Goal: Obtain resource: Obtain resource

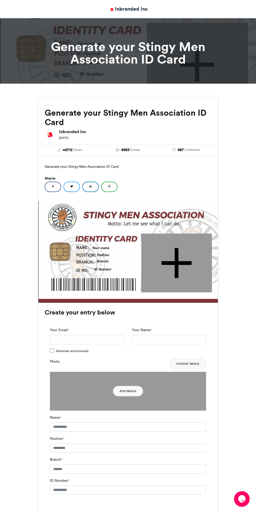
click at [168, 53] on h1 "Generate your Stingy Men Association ID Card" at bounding box center [128, 52] width 180 height 25
click at [226, 26] on div at bounding box center [128, 48] width 256 height 69
click at [240, 505] on button "Opens Chat This icon Opens the chat window." at bounding box center [242, 500] width 16 height 16
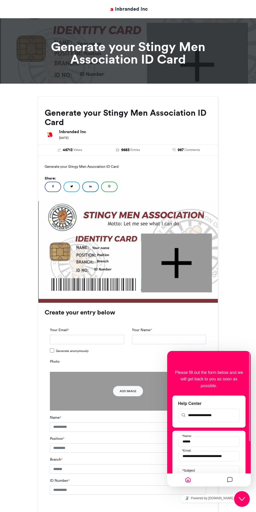
click at [120, 416] on div "Name *" at bounding box center [128, 423] width 156 height 17
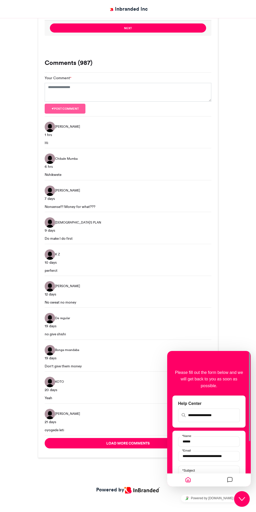
scroll to position [498, 0]
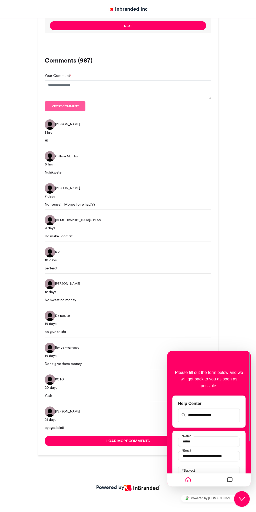
click at [126, 488] on img at bounding box center [141, 488] width 35 height 7
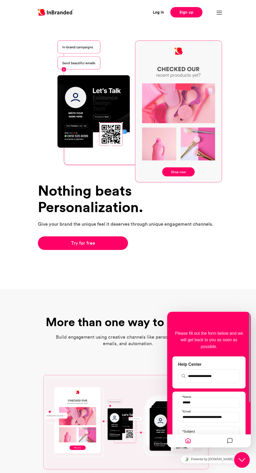
click at [178, 443] on div at bounding box center [188, 441] width 42 height 10
click at [142, 431] on img at bounding box center [128, 425] width 180 height 130
click at [100, 246] on link "Try for free" at bounding box center [83, 243] width 90 height 14
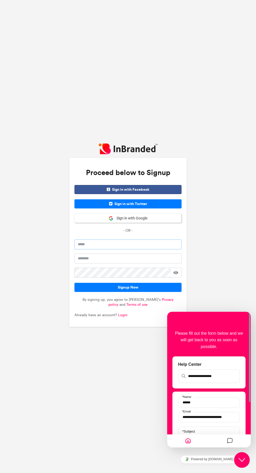
click at [111, 249] on input "email" at bounding box center [127, 244] width 107 height 10
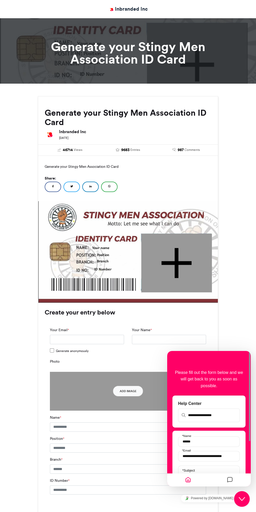
click at [130, 319] on div "Create your entry below Your Email * Your Name * Generate anonymously Photo Cho…" at bounding box center [127, 420] width 179 height 234
click at [246, 505] on button "Close Chat This icon closes the chat window." at bounding box center [242, 500] width 16 height 16
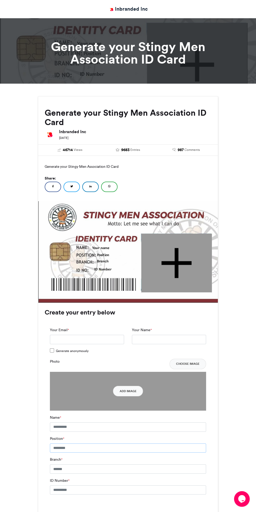
click at [184, 450] on input "Position *" at bounding box center [128, 448] width 156 height 9
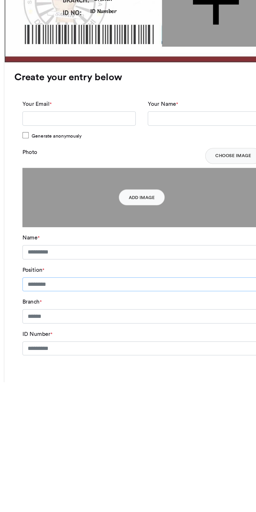
scroll to position [11, 0]
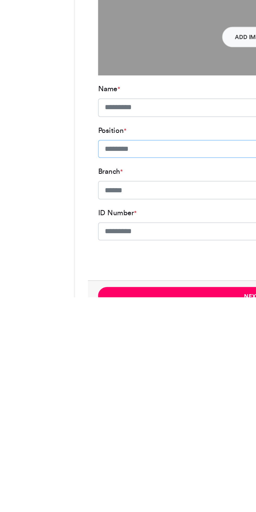
click at [104, 435] on input "Position *" at bounding box center [128, 436] width 156 height 9
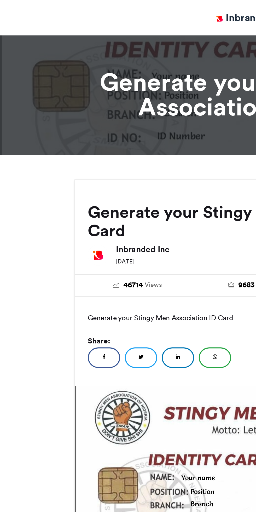
scroll to position [0, 0]
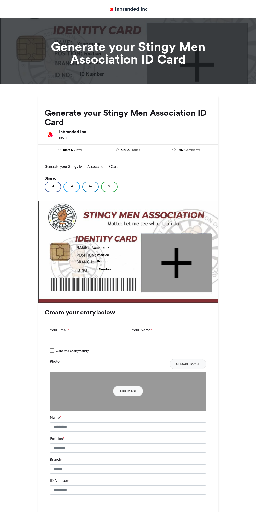
click at [241, 52] on div at bounding box center [128, 48] width 256 height 69
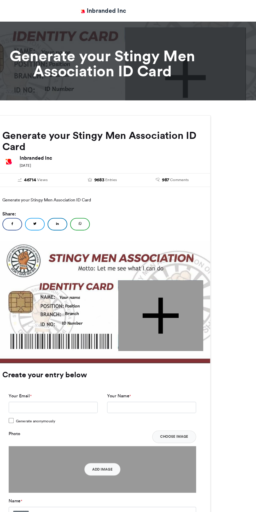
click at [234, 72] on div at bounding box center [128, 48] width 256 height 69
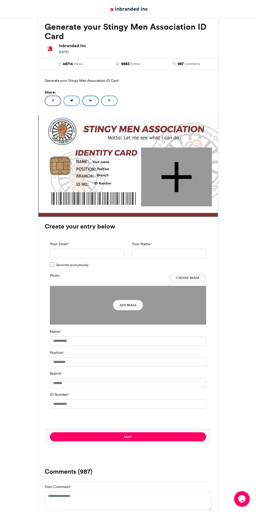
scroll to position [102, 0]
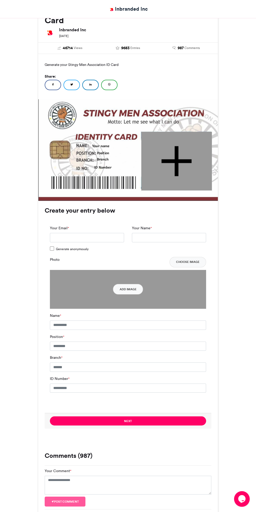
click at [144, 123] on img at bounding box center [127, 150] width 179 height 102
